Goal: Task Accomplishment & Management: Use online tool/utility

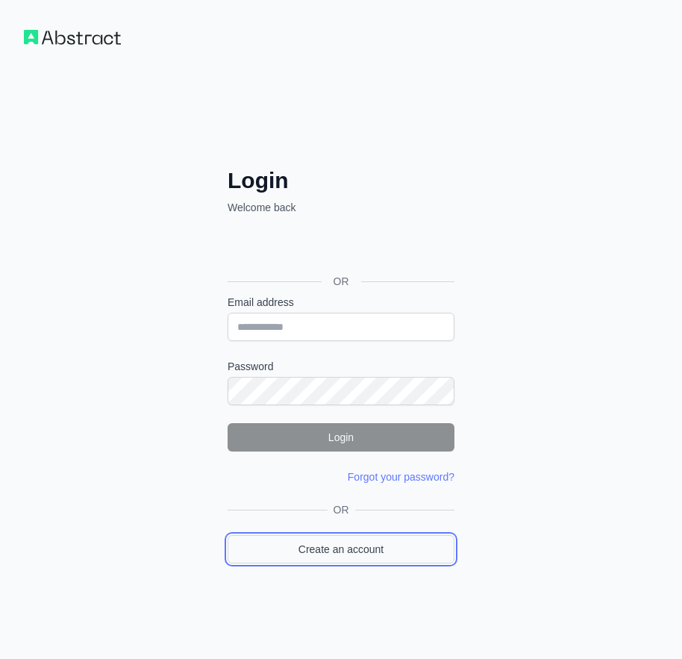
click at [342, 550] on link "Create an account" at bounding box center [340, 549] width 227 height 28
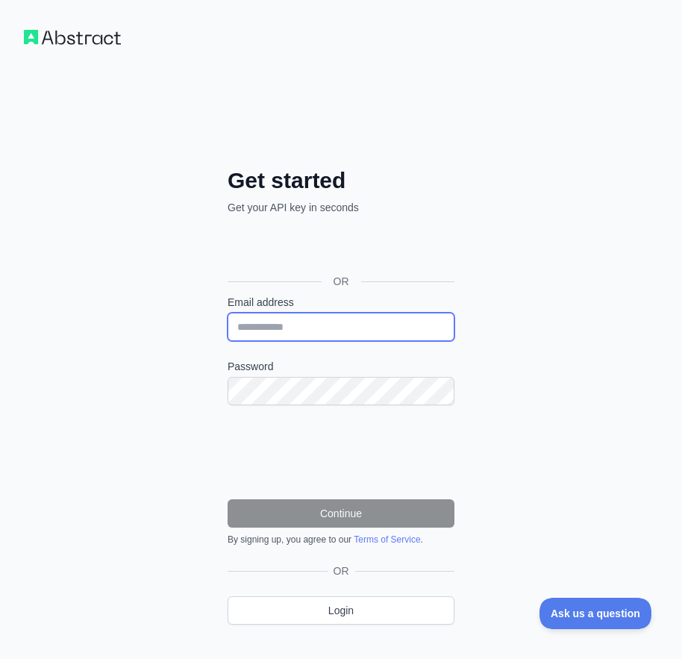
click at [301, 331] on input "Email address" at bounding box center [340, 327] width 227 height 28
paste input "**********"
type input "**********"
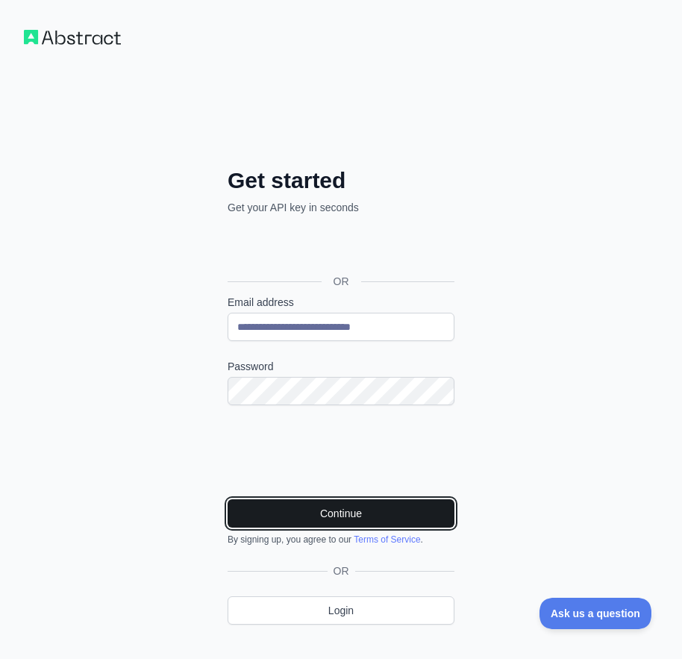
click at [320, 515] on button "Continue" at bounding box center [340, 513] width 227 height 28
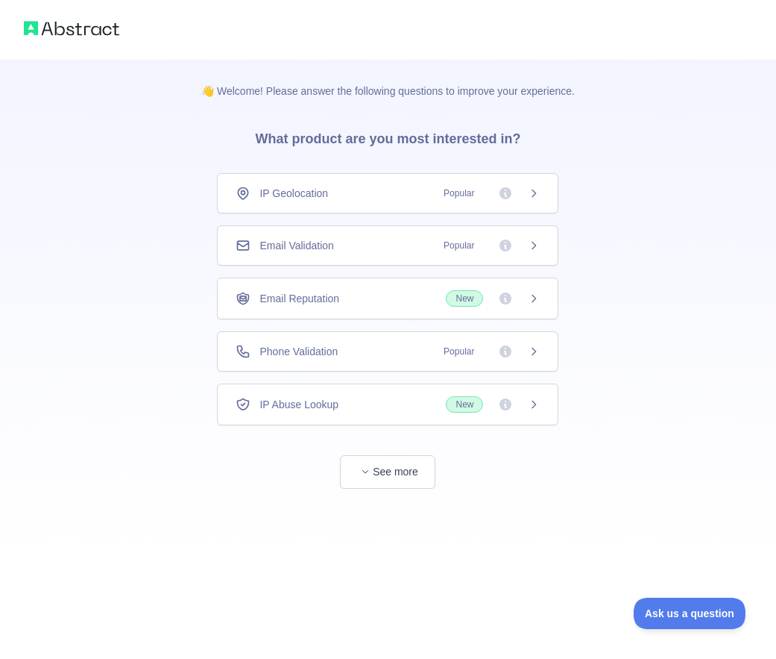
click at [345, 248] on div "Email Validation Popular" at bounding box center [388, 245] width 304 height 15
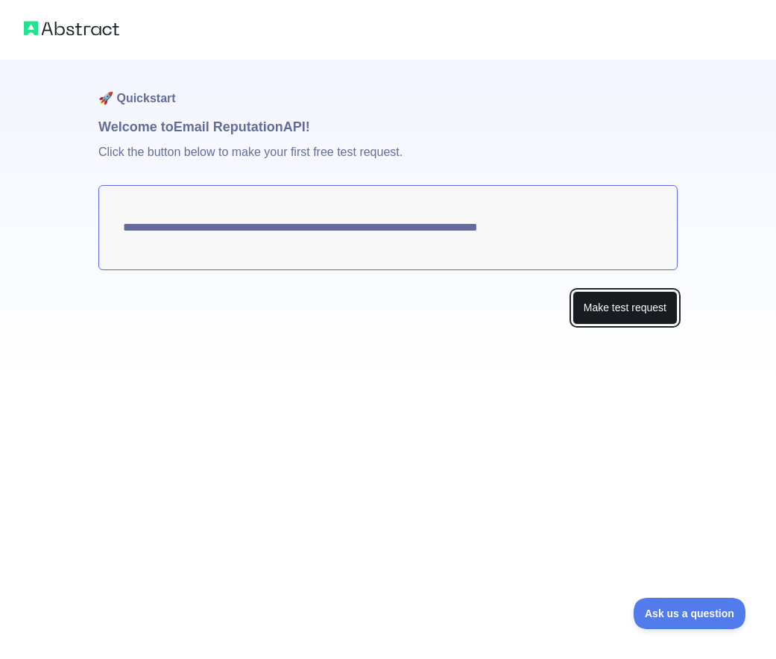
click at [606, 301] on button "Make test request" at bounding box center [625, 308] width 105 height 34
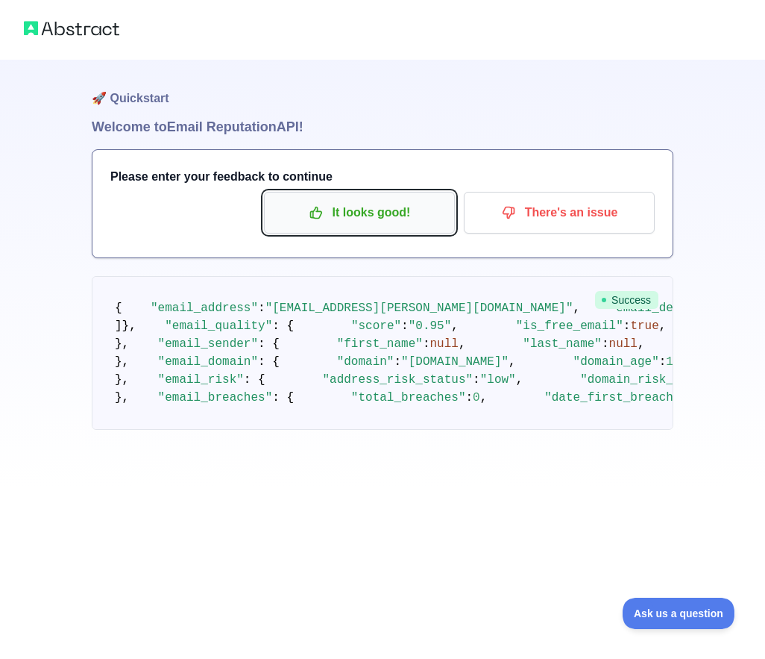
click at [331, 217] on p "It looks good!" at bounding box center [359, 212] width 169 height 25
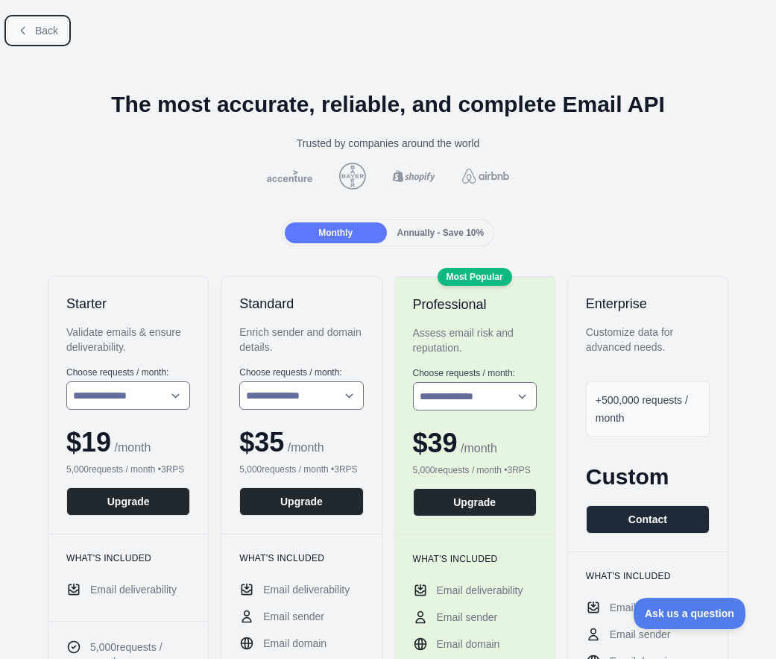
click at [37, 29] on span "Back" at bounding box center [46, 31] width 23 height 12
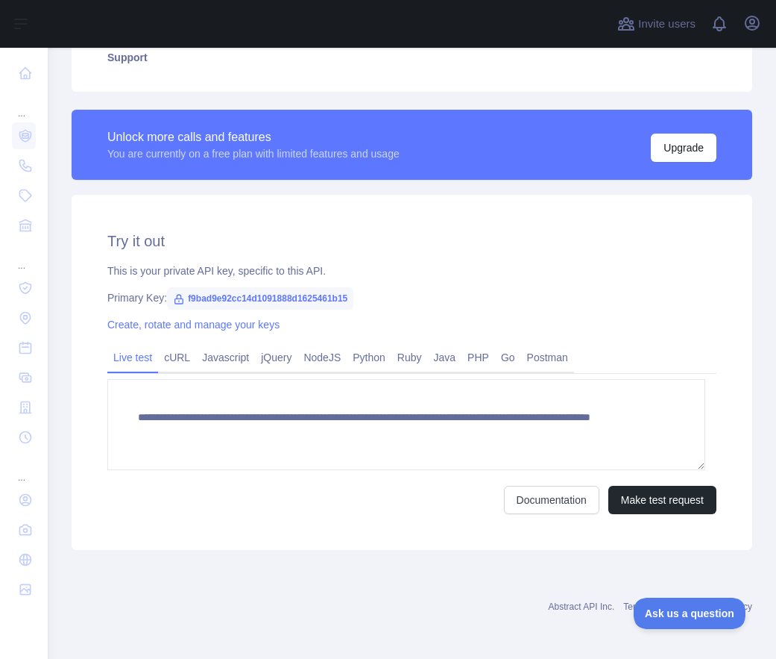
scroll to position [366, 0]
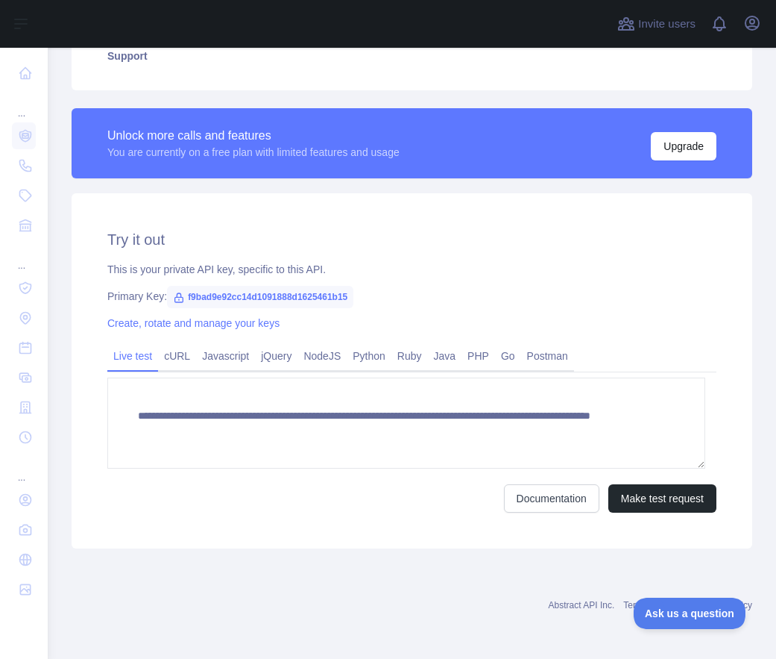
click at [282, 293] on span "f9bad9e92cc14d1091888d1625461b15" at bounding box center [260, 297] width 186 height 22
copy span "f9bad9e92cc14d1091888d1625461b15"
